Goal: Task Accomplishment & Management: Complete application form

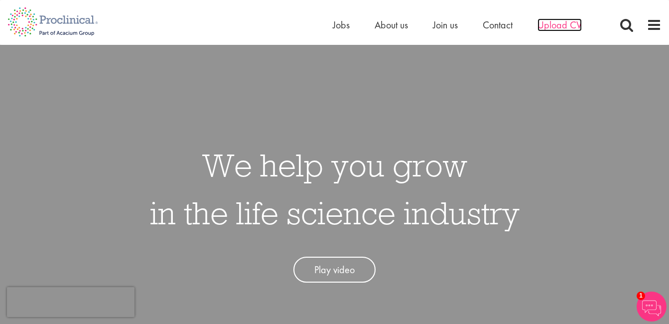
click at [550, 26] on span "Upload CV" at bounding box center [559, 24] width 44 height 13
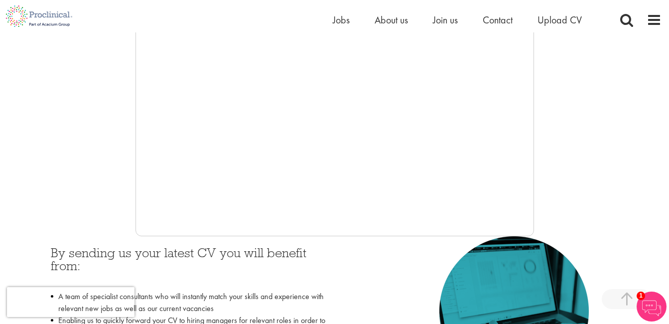
scroll to position [238, 0]
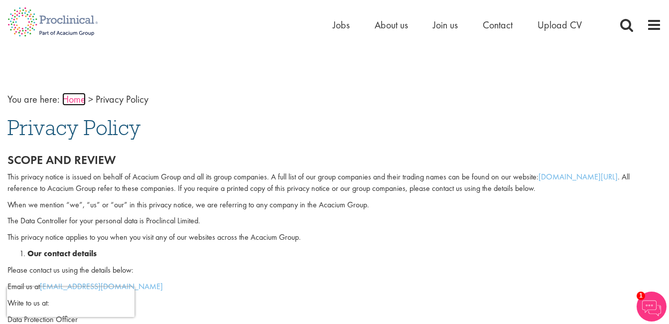
click at [75, 101] on link "Home" at bounding box center [73, 99] width 23 height 13
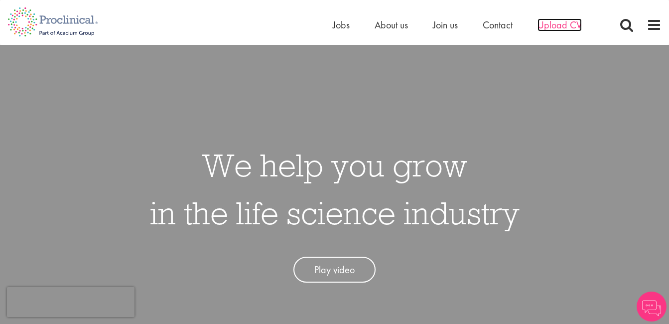
click at [558, 29] on span "Upload CV" at bounding box center [559, 24] width 44 height 13
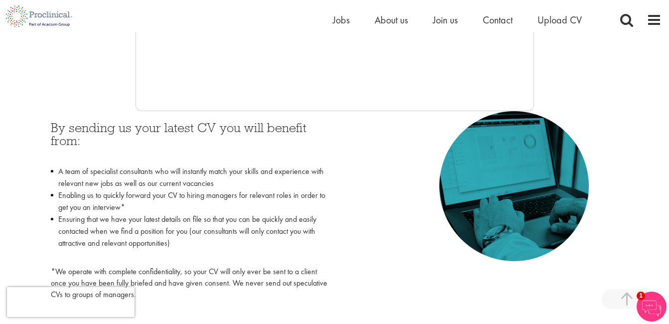
scroll to position [387, 0]
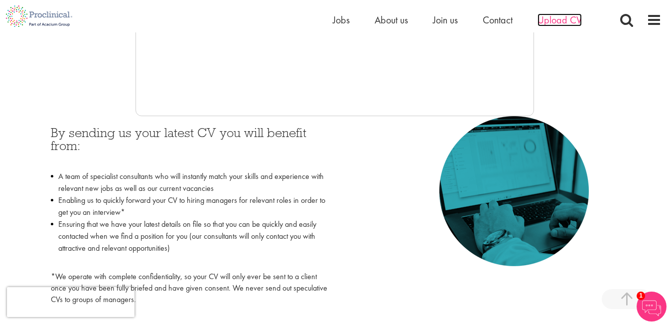
click at [567, 20] on span "Upload CV" at bounding box center [559, 19] width 44 height 13
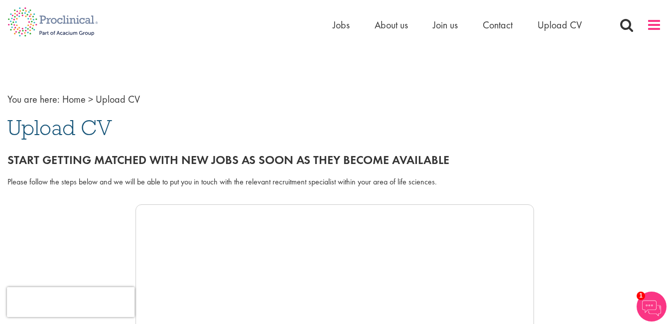
click at [652, 26] on span at bounding box center [653, 24] width 15 height 15
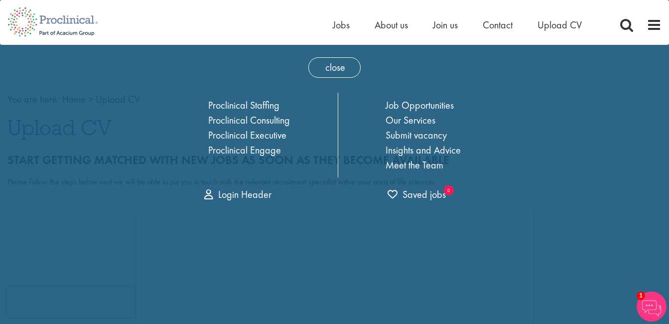
click at [452, 31] on li "Join us" at bounding box center [445, 24] width 25 height 15
click at [449, 27] on span "Join us" at bounding box center [445, 24] width 25 height 13
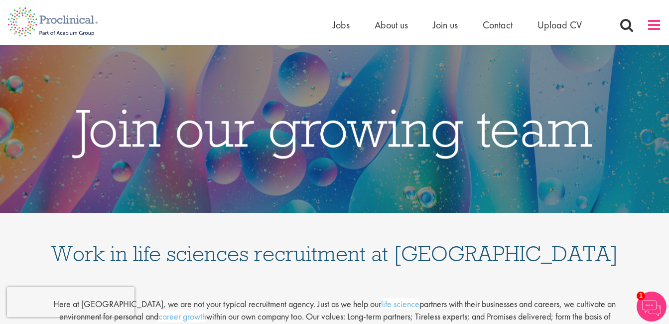
click at [656, 21] on span at bounding box center [653, 24] width 15 height 15
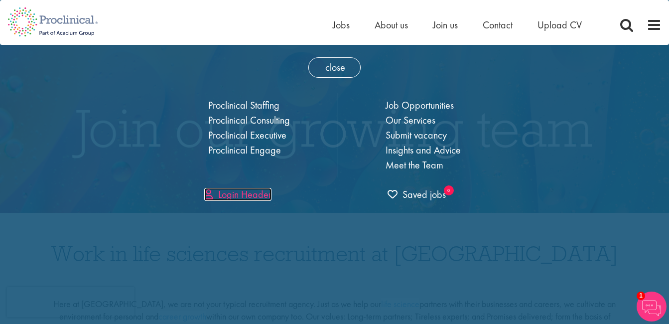
click at [255, 195] on link "Login Header" at bounding box center [237, 194] width 67 height 13
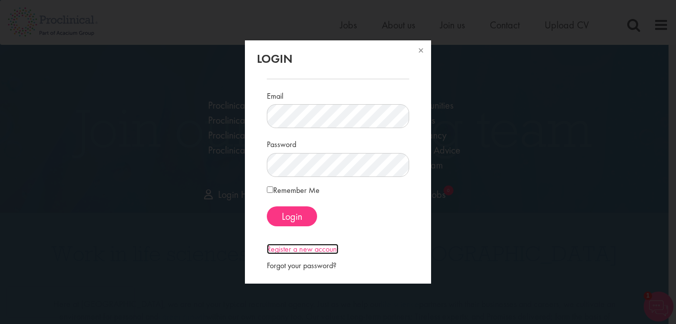
click at [312, 249] on link "Register a new account" at bounding box center [303, 249] width 72 height 10
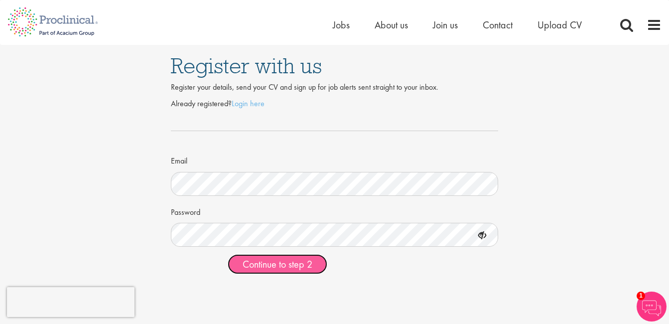
click at [273, 267] on span "Continue to step 2" at bounding box center [278, 264] width 70 height 13
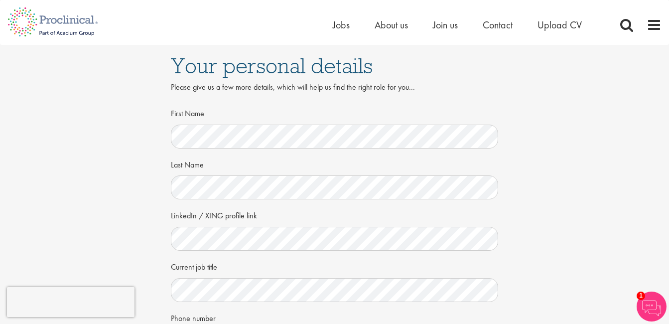
click at [555, 257] on div "Your personal details Please give us a few more details, which will help us fin…" at bounding box center [335, 273] width 684 height 456
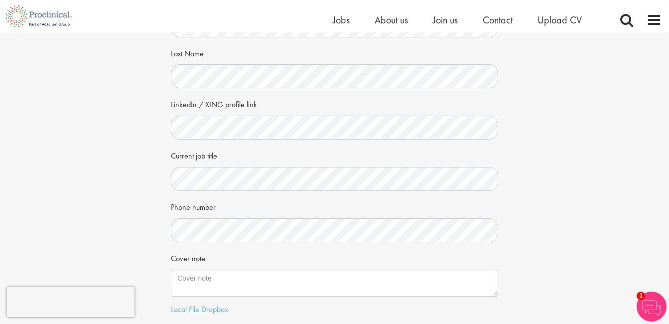
scroll to position [100, 0]
click at [584, 145] on div "Your personal details Please give us a few more details, which will help us fin…" at bounding box center [335, 161] width 684 height 456
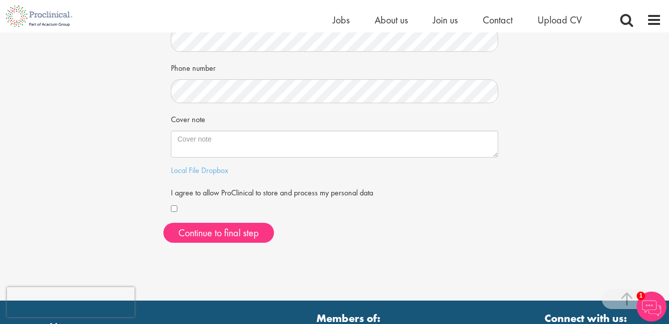
scroll to position [239, 0]
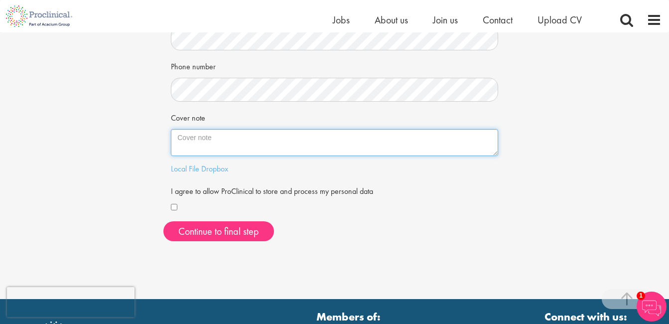
click at [227, 139] on textarea "Cover note" at bounding box center [334, 142] width 327 height 27
paste textarea "Dear Hiring Team, I am writing to express my interest in opportunities within t…"
type textarea "Dear Hiring Team, I am writing to express my interest in opportunities within t…"
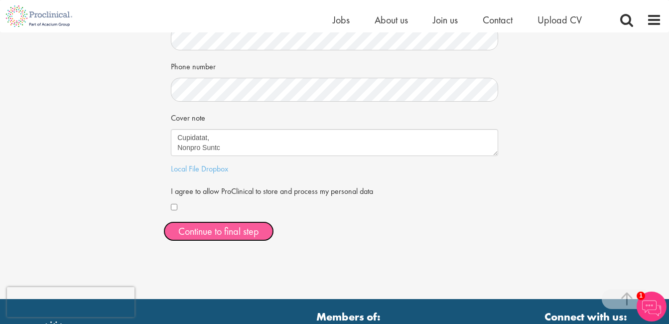
click at [234, 226] on button "Continue to final step" at bounding box center [218, 231] width 111 height 20
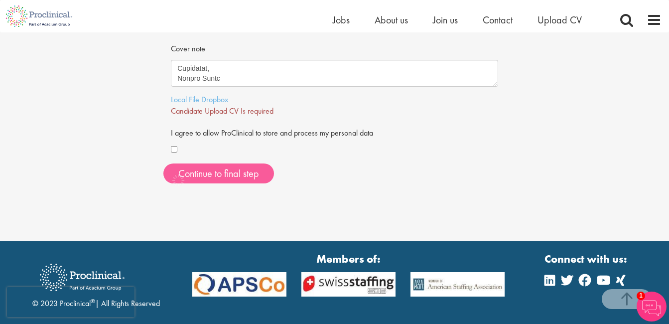
scroll to position [314, 0]
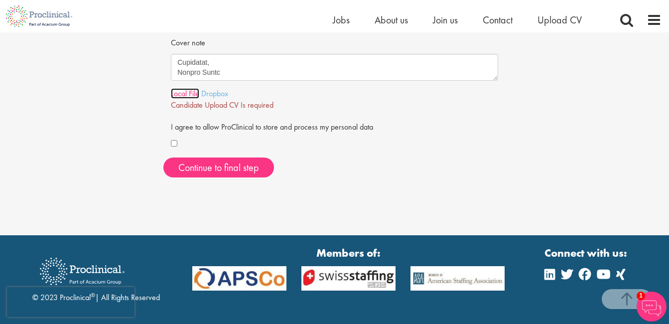
click at [189, 93] on link "Local File" at bounding box center [185, 93] width 28 height 10
click at [214, 95] on link "Dropbox" at bounding box center [214, 93] width 27 height 10
click at [194, 92] on link "Local File" at bounding box center [185, 93] width 28 height 10
click at [416, 118] on div "I agree to allow ProClinical to store and process my personal data" at bounding box center [334, 134] width 327 height 32
click at [278, 106] on link "Here" at bounding box center [279, 105] width 16 height 10
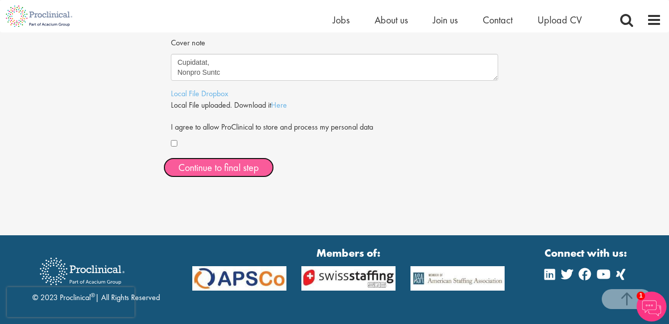
click at [206, 174] on button "Continue to final step" at bounding box center [218, 167] width 111 height 20
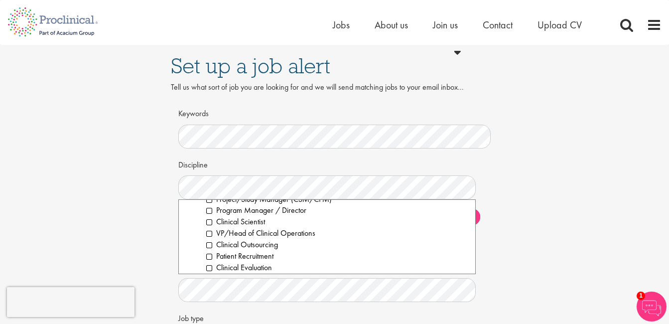
scroll to position [331, 0]
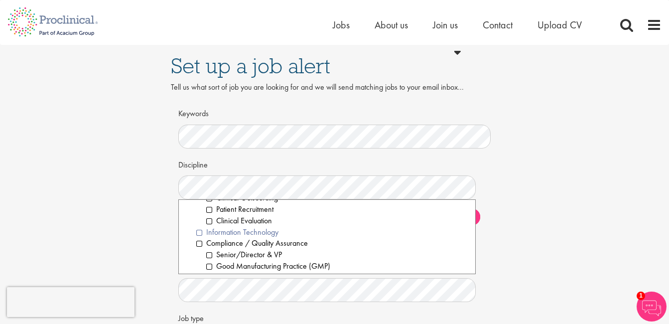
click at [198, 236] on li "Information Technology" at bounding box center [331, 232] width 271 height 11
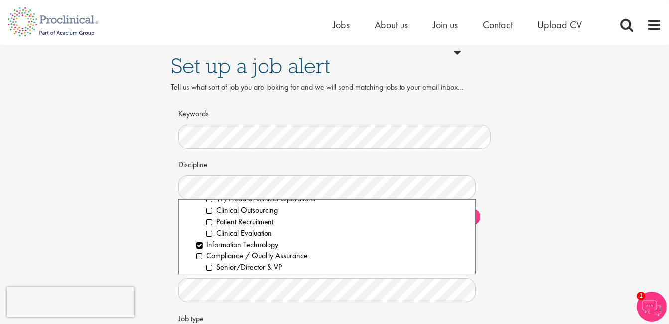
scroll to position [339, 0]
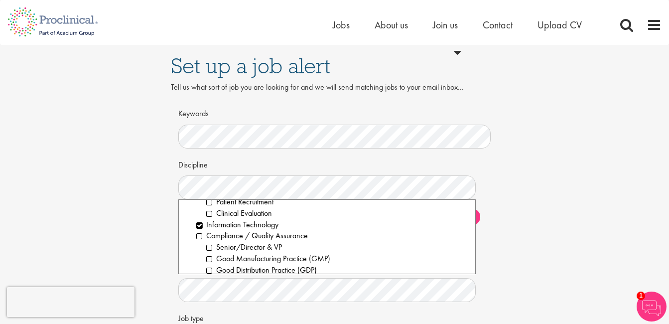
click at [518, 243] on div "Set up a job alert Tell us what sort of job you are looking for and we will sen…" at bounding box center [335, 217] width 684 height 344
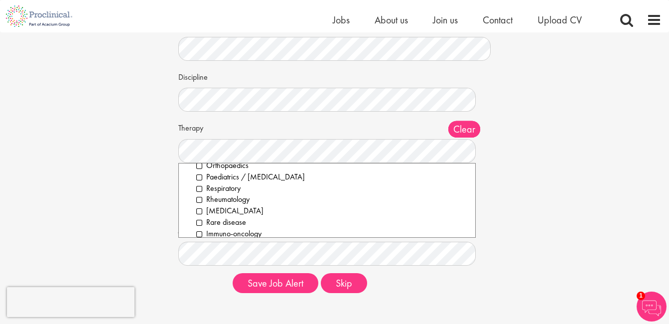
scroll to position [198, 0]
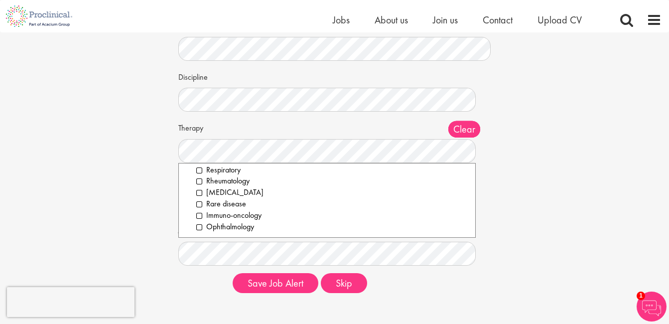
click at [561, 191] on div "Set up a job alert Tell us what sort of job you are looking for and we will sen…" at bounding box center [335, 129] width 684 height 344
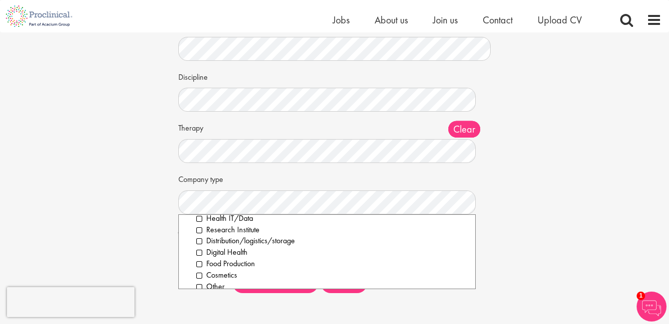
scroll to position [90, 0]
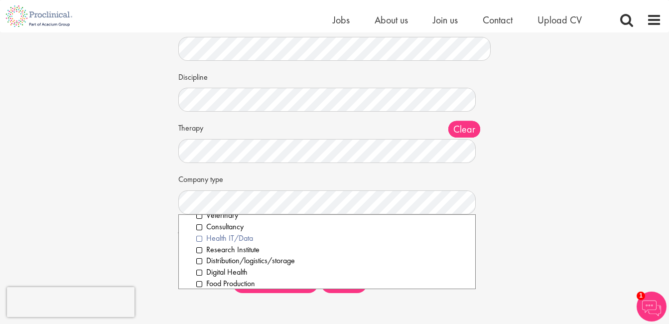
click at [201, 239] on li "Health IT/Data" at bounding box center [331, 238] width 271 height 11
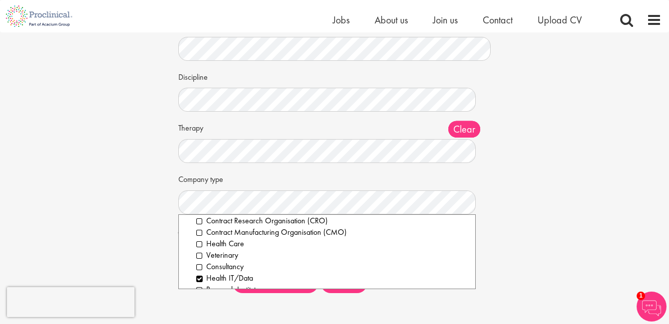
scroll to position [30, 0]
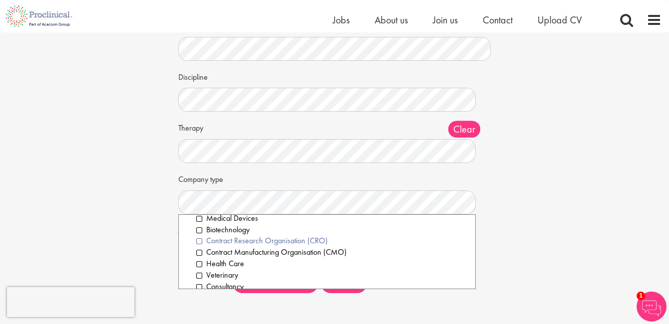
click at [200, 243] on li "Contract Research Organisation (CRO)" at bounding box center [331, 240] width 271 height 11
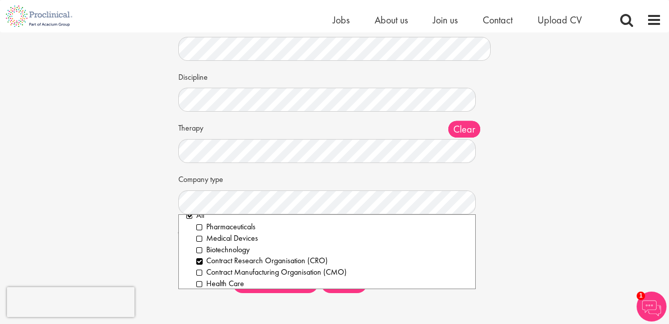
scroll to position [0, 0]
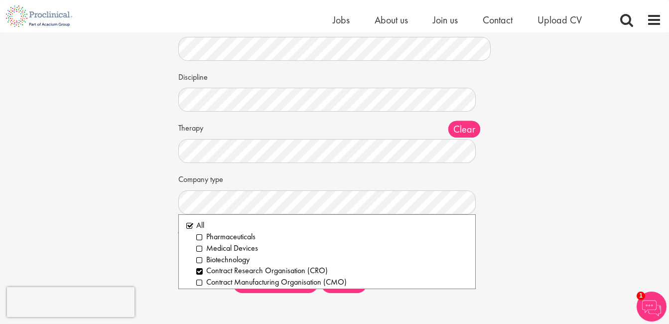
click at [577, 191] on div "Set up a job alert Tell us what sort of job you are looking for and we will sen…" at bounding box center [335, 129] width 684 height 344
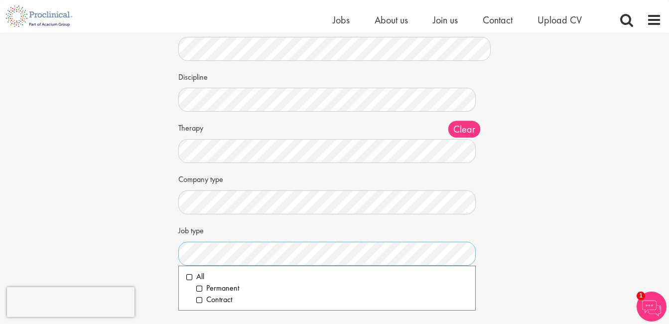
click at [358, 265] on div "Clear All Permanent Contract" at bounding box center [334, 254] width 312 height 24
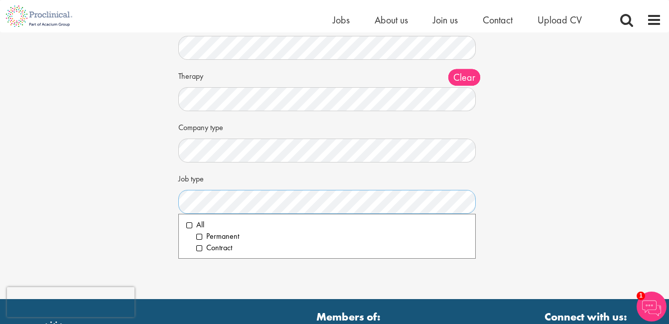
scroll to position [128, 0]
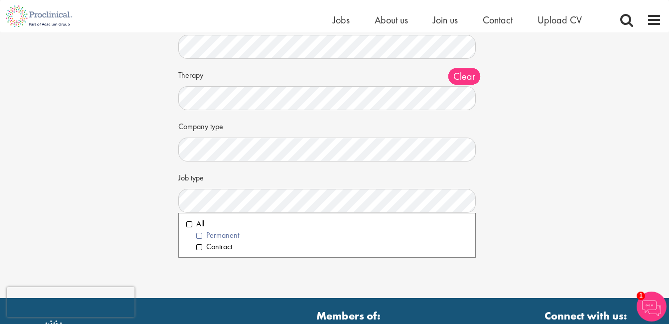
click at [199, 237] on li "Permanent" at bounding box center [331, 235] width 271 height 11
click at [538, 200] on div "Set up a job alert Tell us what sort of job you are looking for and we will sen…" at bounding box center [335, 76] width 684 height 344
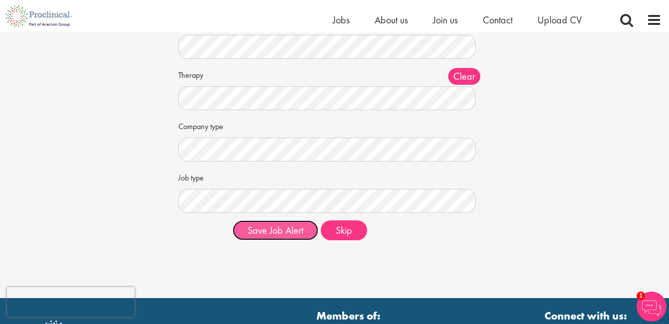
click at [273, 226] on button "Save Job Alert" at bounding box center [276, 230] width 86 height 20
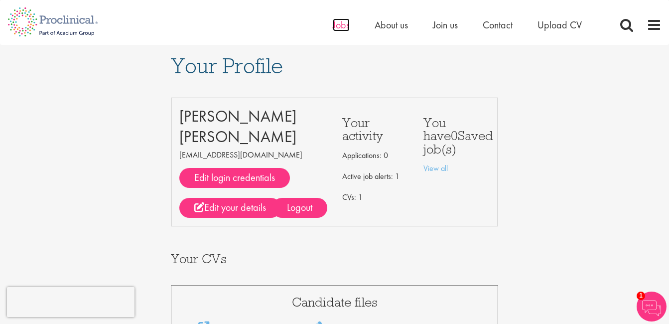
click at [339, 26] on span "Jobs" at bounding box center [341, 24] width 17 height 13
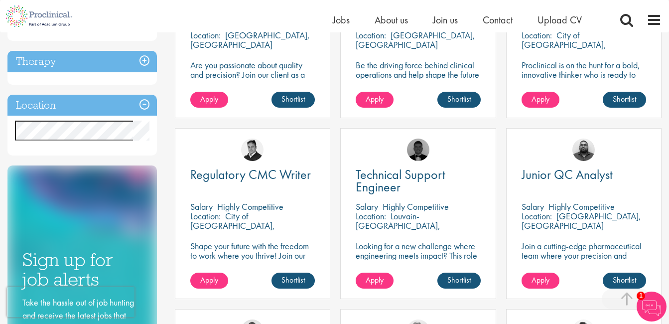
scroll to position [278, 0]
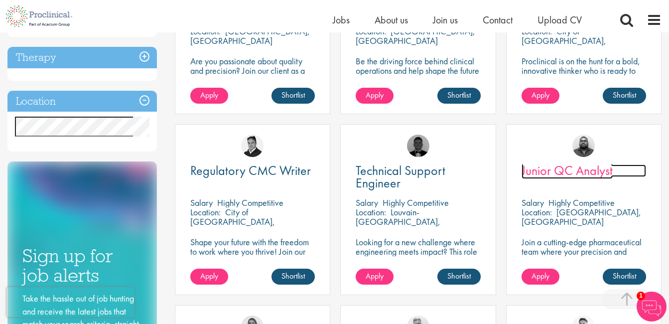
click at [574, 172] on span "Junior QC Analyst" at bounding box center [566, 170] width 91 height 17
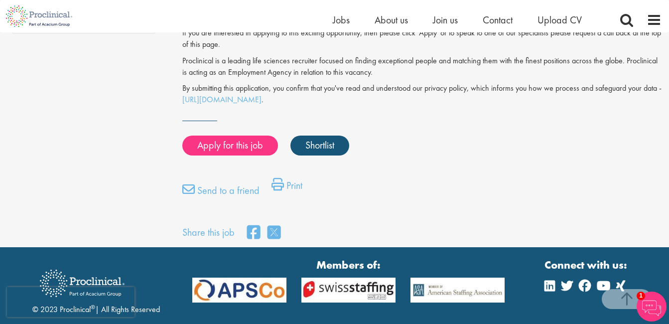
scroll to position [747, 0]
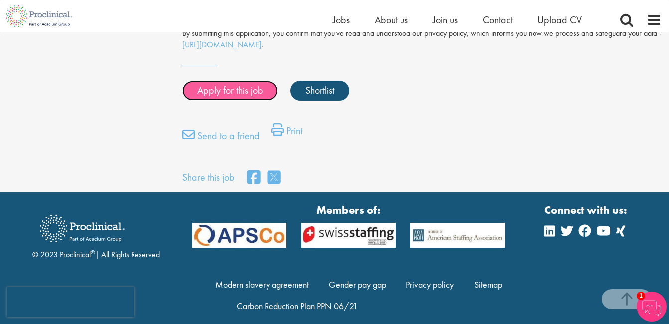
click at [253, 81] on link "Apply for this job" at bounding box center [230, 91] width 96 height 20
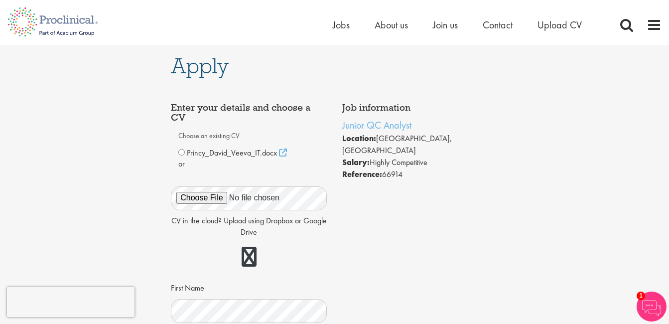
click at [489, 156] on li "Salary: Highly Competitive" at bounding box center [420, 162] width 156 height 12
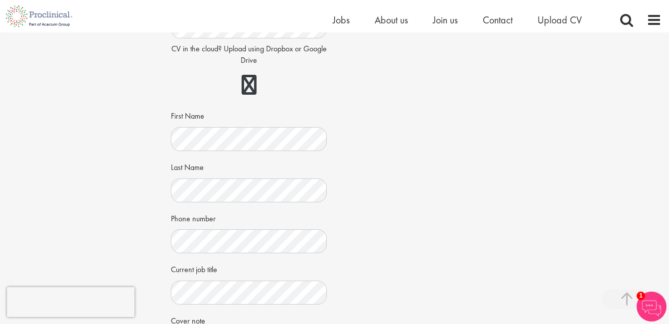
scroll to position [179, 0]
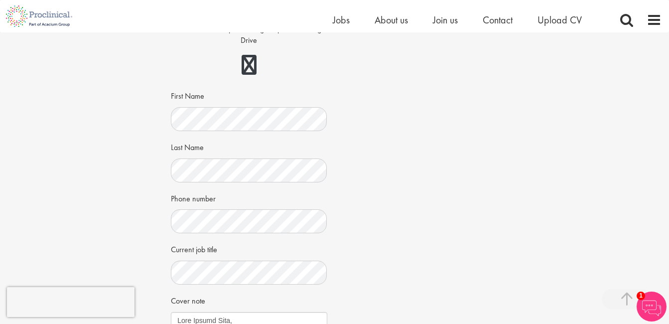
click at [440, 140] on div "Job information Junior QC Analyst Location: [GEOGRAPHIC_DATA], [GEOGRAPHIC_DATA…" at bounding box center [334, 182] width 342 height 552
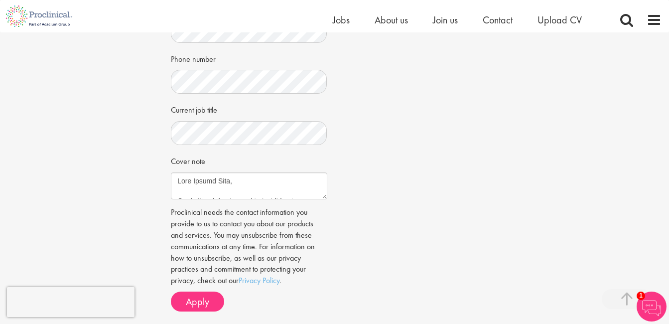
scroll to position [339, 0]
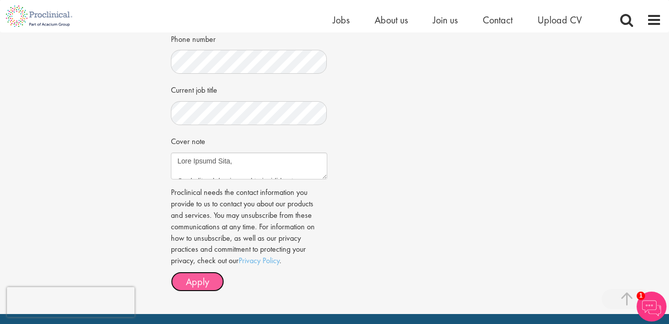
click at [202, 280] on span "Apply" at bounding box center [197, 281] width 23 height 13
